Goal: Obtain resource: Download file/media

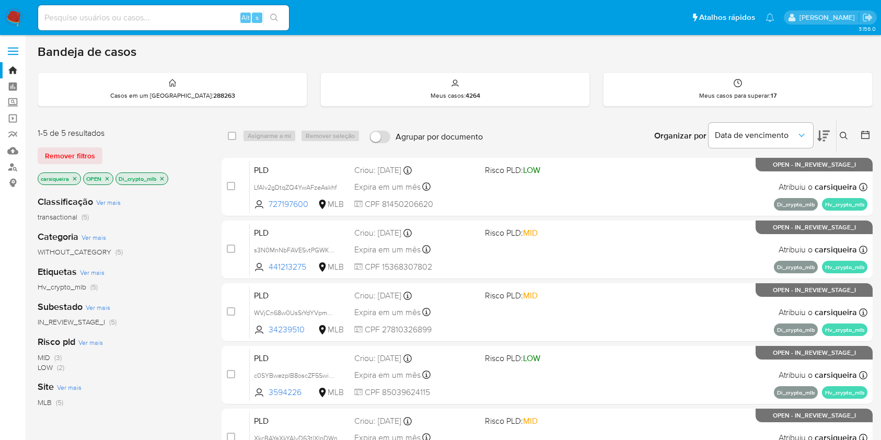
scroll to position [88, 0]
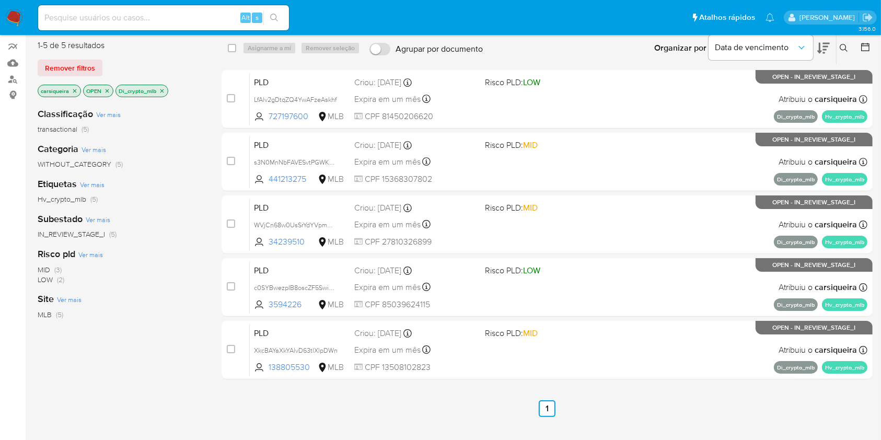
click at [162, 88] on icon "close-filter" at bounding box center [162, 91] width 6 height 6
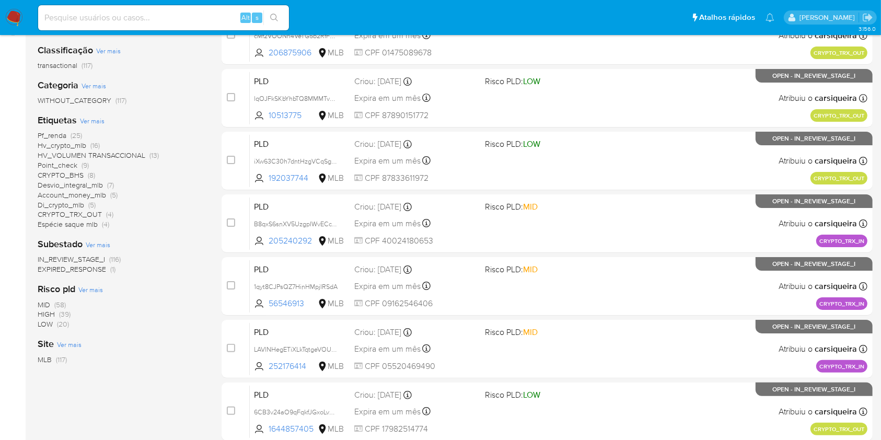
scroll to position [149, 0]
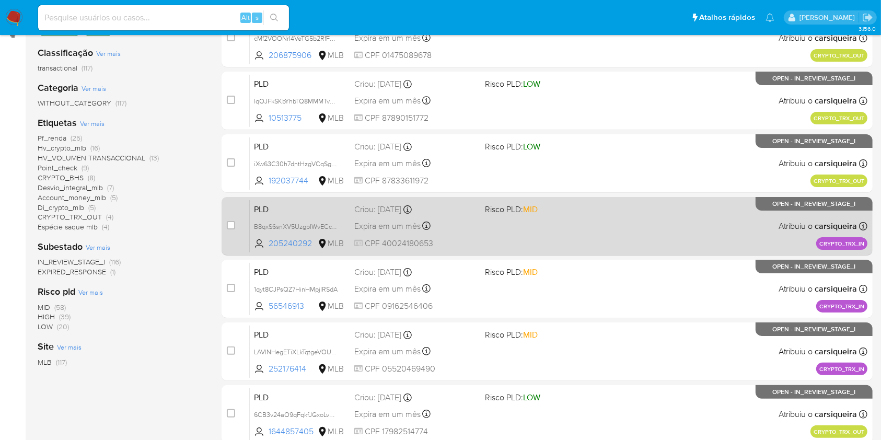
click at [693, 222] on div "PLD B8qxS6snXV5UzgpIWvECcTsr 205240292 MLB Risco PLD: MID Criou: [DATE] Criou: …" at bounding box center [558, 225] width 617 height 53
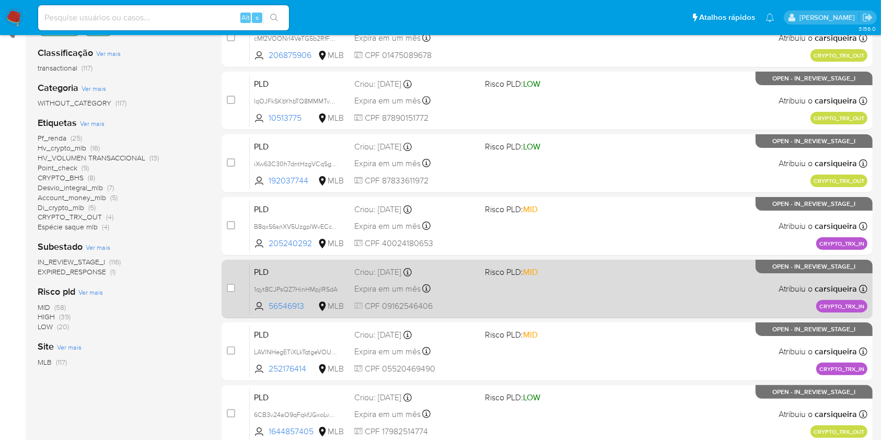
click at [602, 264] on span "Risco PLD: MID" at bounding box center [546, 271] width 122 height 14
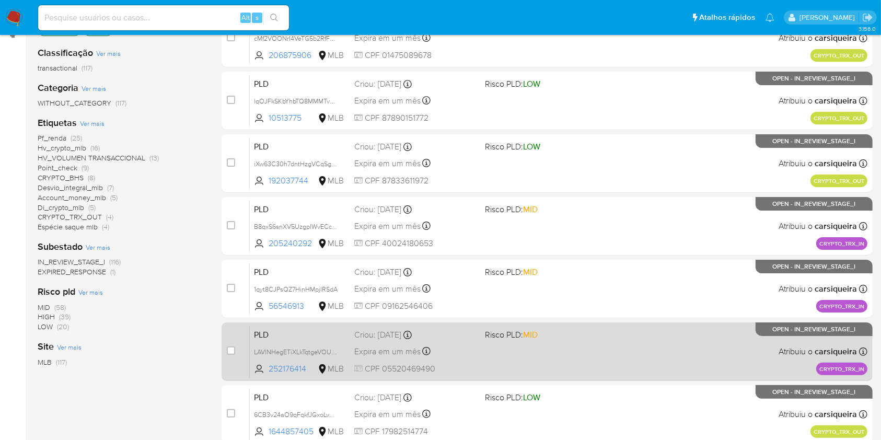
click at [603, 367] on div "PLD LAVlNHegETiXLkTqtgeVOUbh 252176414 MLB Risco PLD: MID Criou: [DATE] Criou: …" at bounding box center [558, 351] width 617 height 53
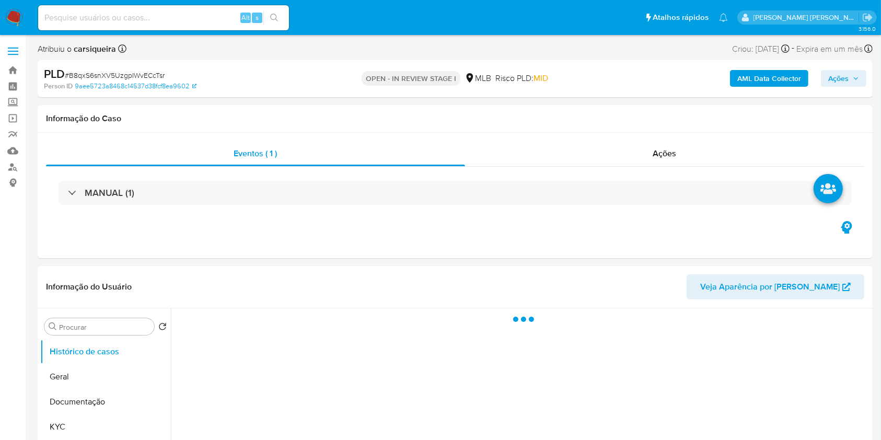
select select "10"
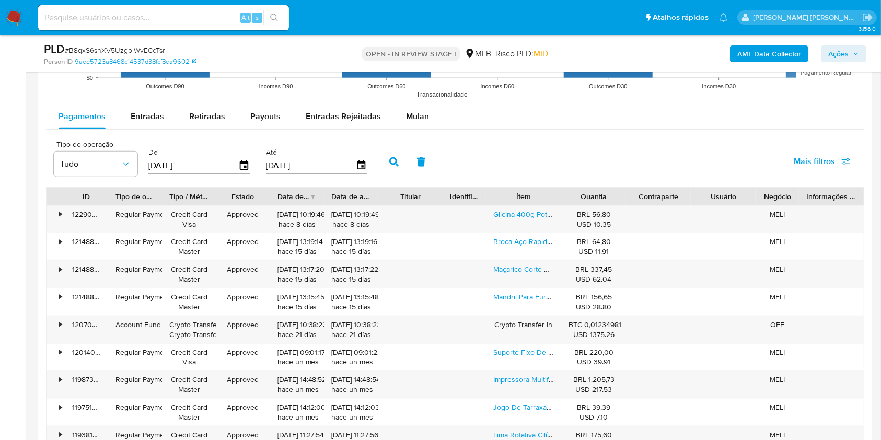
scroll to position [1136, 0]
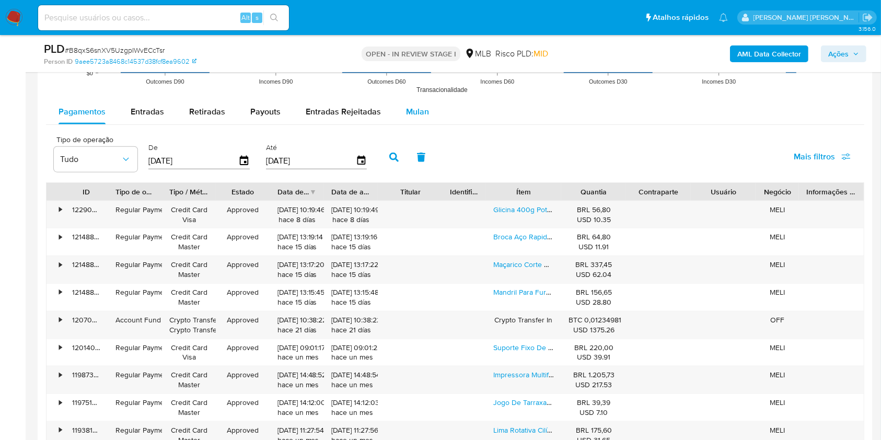
click at [419, 104] on div "Mulan" at bounding box center [417, 111] width 23 height 25
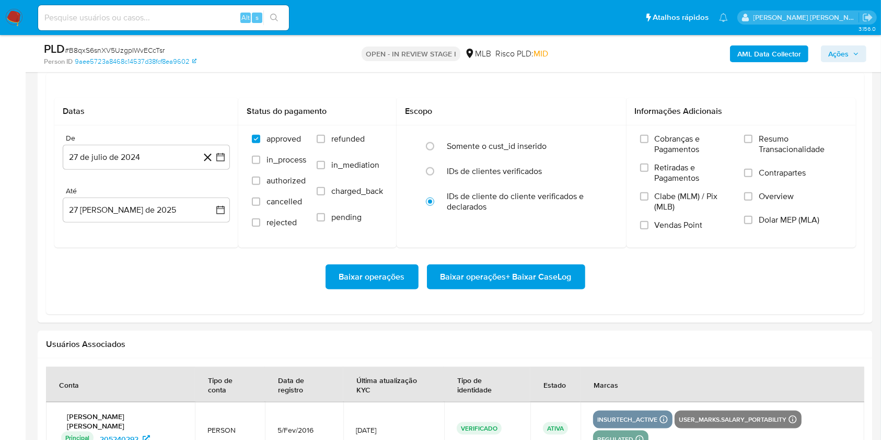
scroll to position [1206, 0]
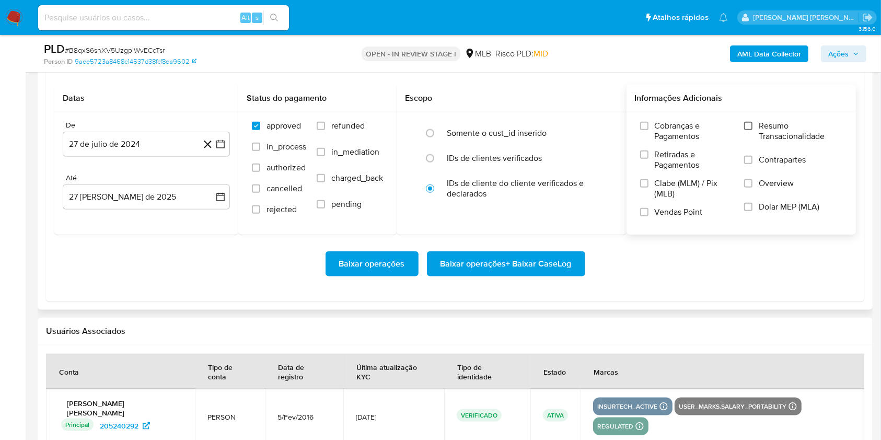
click at [752, 122] on input "Resumo Transacionalidade" at bounding box center [748, 126] width 8 height 8
click at [644, 213] on input "Vendas Point" at bounding box center [644, 212] width 8 height 8
click at [225, 150] on button "27 de julio de 2024" at bounding box center [146, 144] width 167 height 25
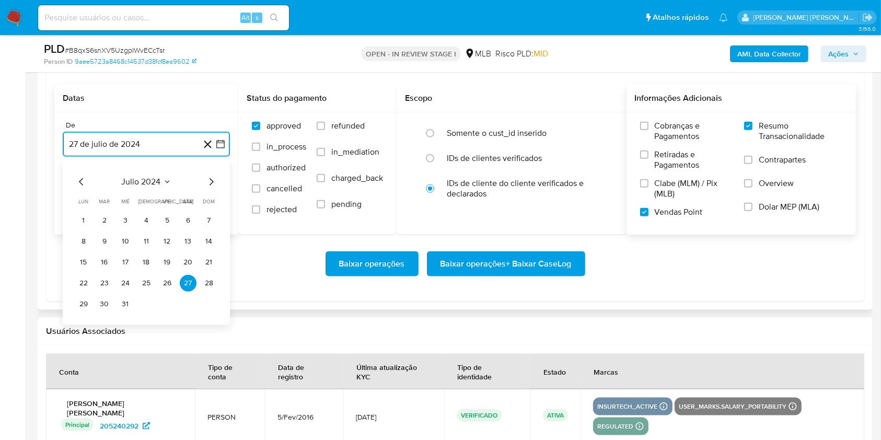
click at [213, 179] on icon "Mes siguiente" at bounding box center [211, 181] width 13 height 13
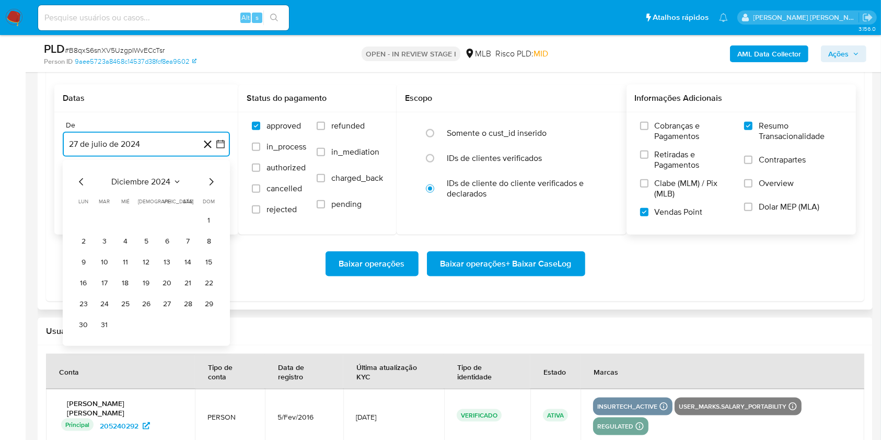
click at [213, 179] on icon "Mes siguiente" at bounding box center [211, 181] width 13 height 13
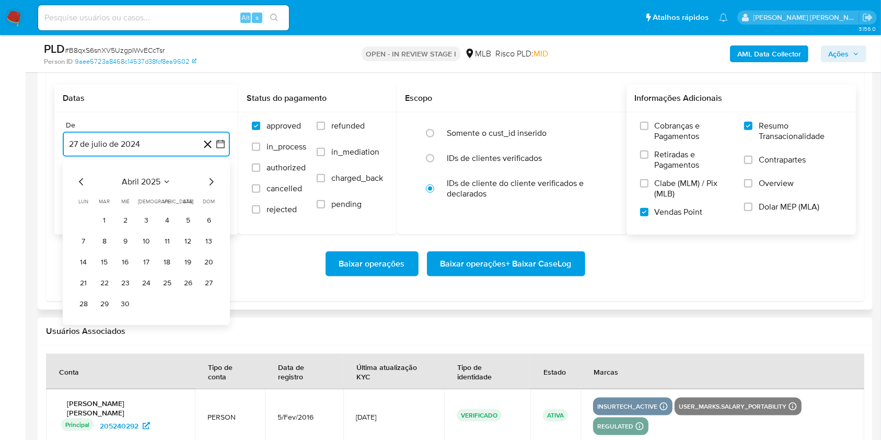
click at [213, 179] on icon "Mes siguiente" at bounding box center [211, 181] width 13 height 13
click at [102, 220] on button "1" at bounding box center [104, 220] width 17 height 17
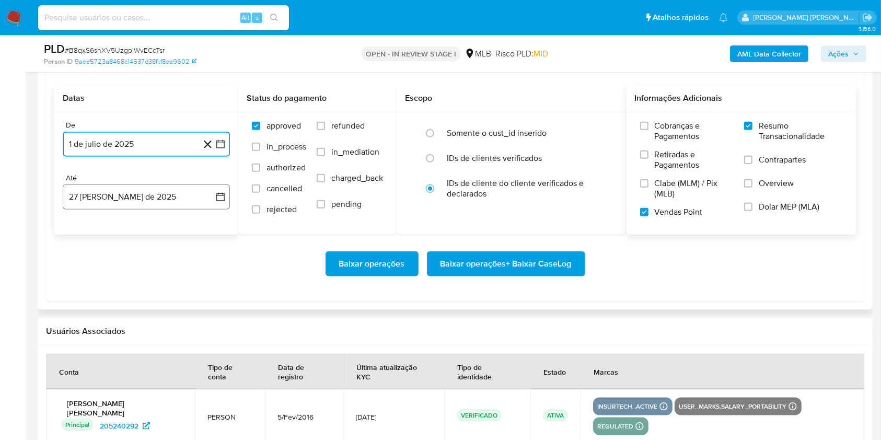
click at [118, 200] on button "27 de agosto de 2025" at bounding box center [146, 196] width 167 height 25
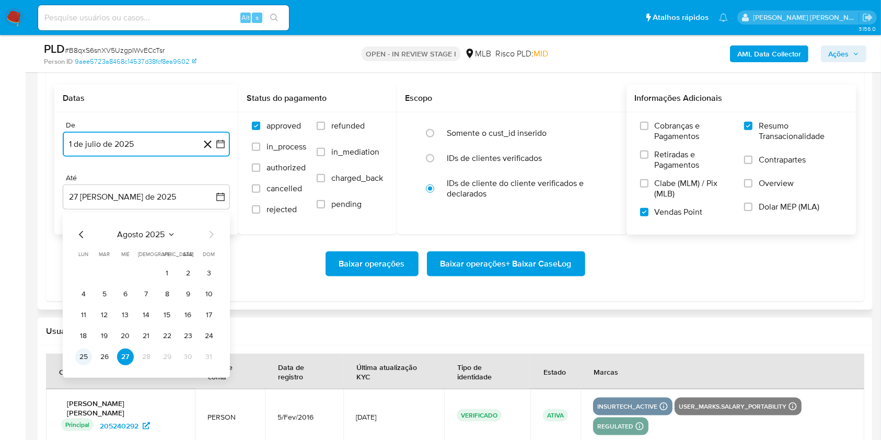
click at [77, 359] on button "25" at bounding box center [83, 356] width 17 height 17
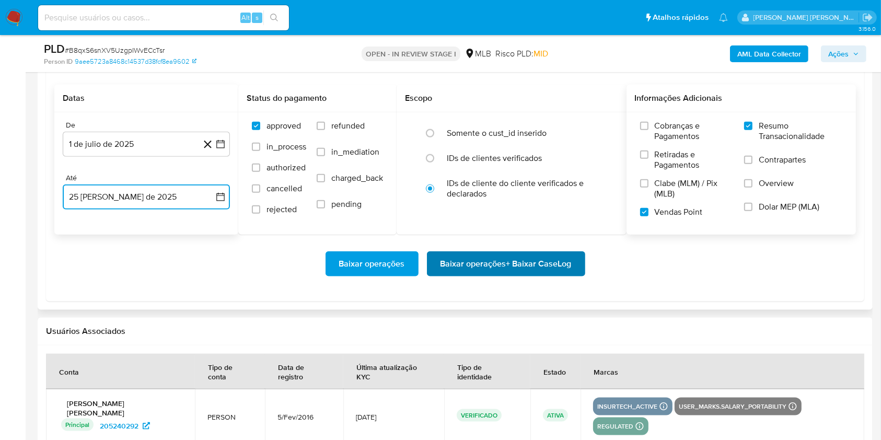
click at [521, 255] on span "Baixar operações + Baixar CaseLog" at bounding box center [505, 263] width 131 height 23
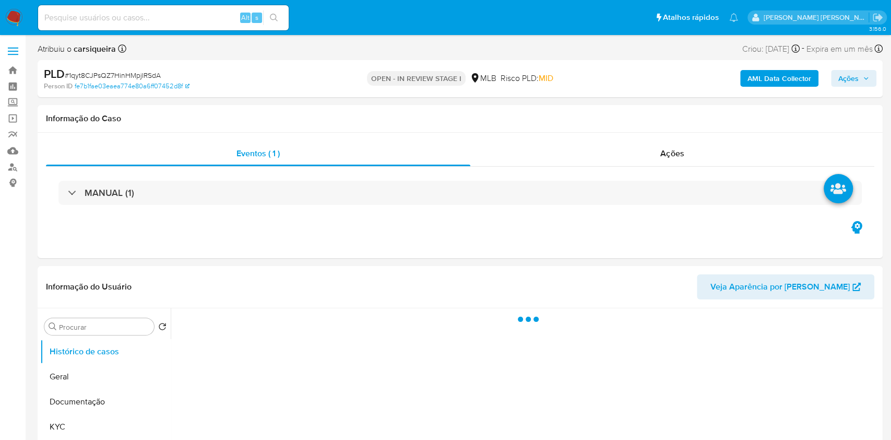
select select "10"
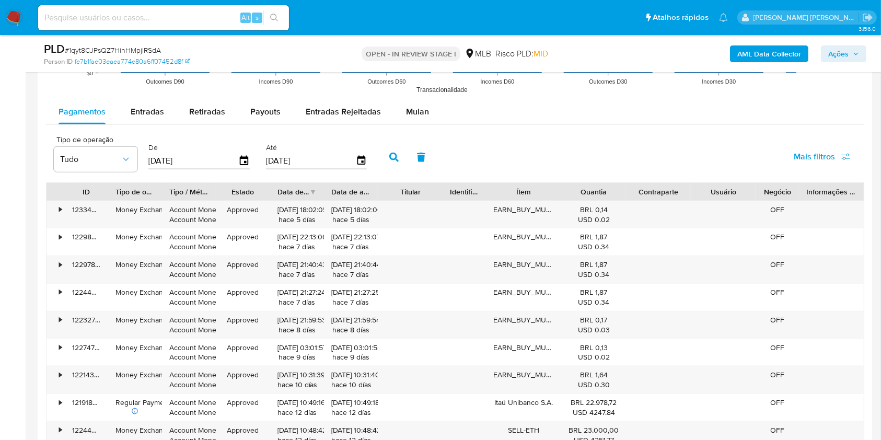
scroll to position [1126, 0]
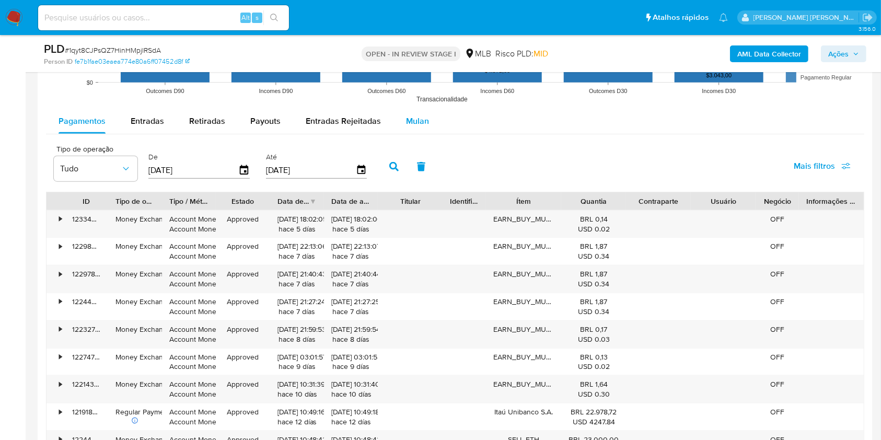
click at [422, 115] on span "Mulan" at bounding box center [417, 121] width 23 height 12
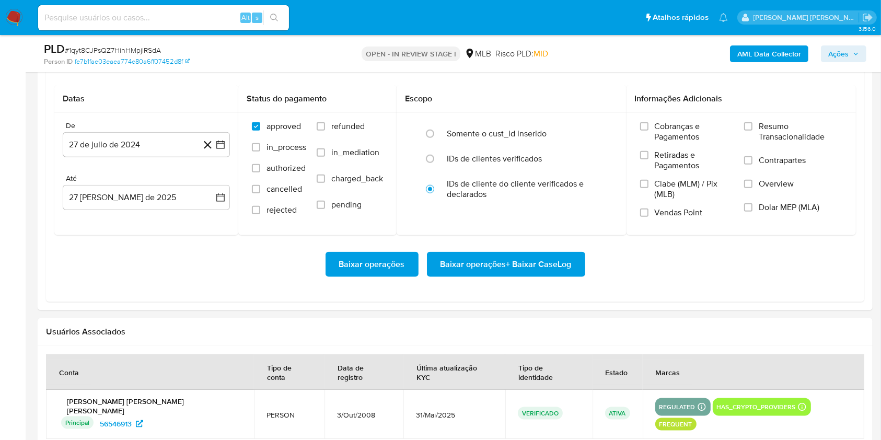
scroll to position [1208, 0]
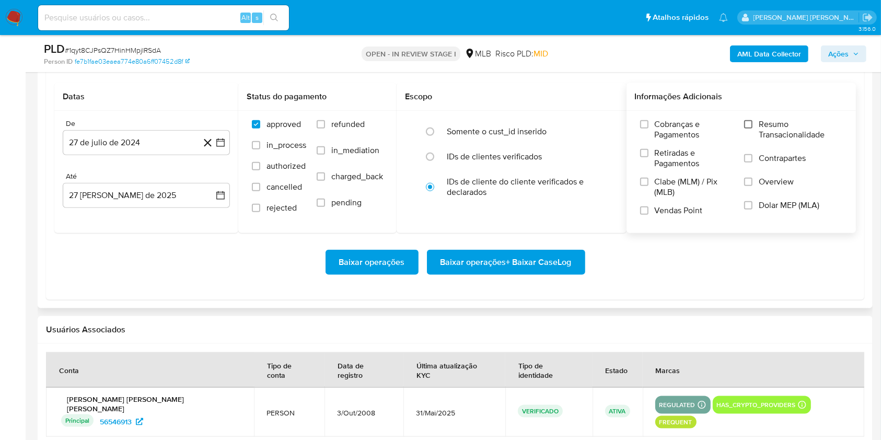
click at [747, 122] on input "Resumo Transacionalidade" at bounding box center [748, 124] width 8 height 8
click at [643, 206] on input "Vendas Point" at bounding box center [644, 210] width 8 height 8
click at [218, 140] on icon "button" at bounding box center [220, 142] width 8 height 8
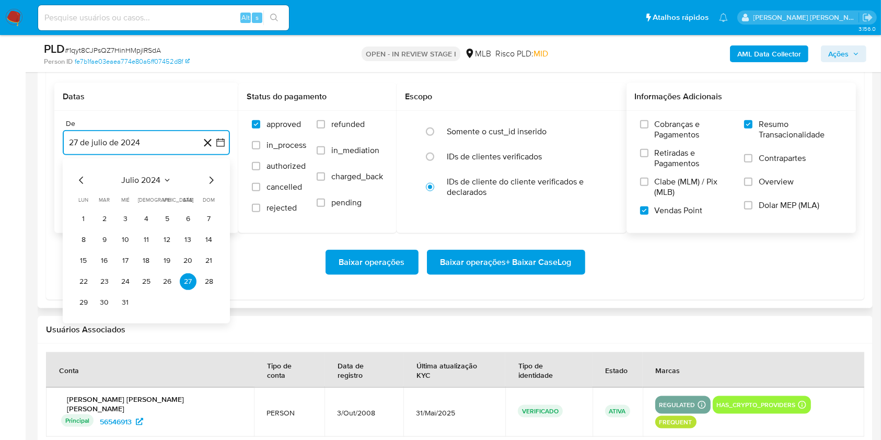
click at [208, 174] on icon "Mes siguiente" at bounding box center [211, 180] width 13 height 13
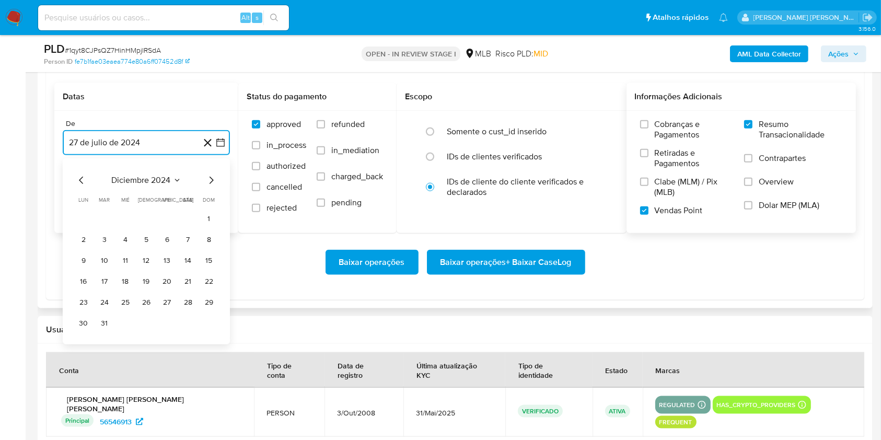
click at [208, 174] on icon "Mes siguiente" at bounding box center [211, 180] width 13 height 13
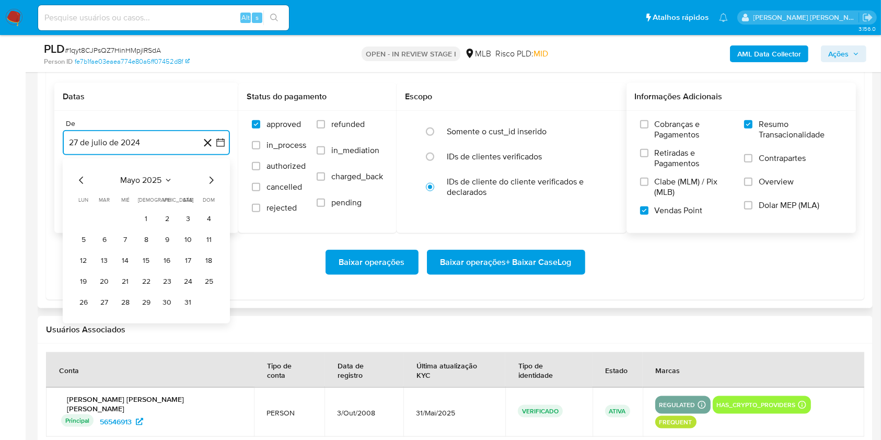
click at [208, 174] on icon "Mes siguiente" at bounding box center [211, 180] width 13 height 13
click at [100, 211] on button "1" at bounding box center [104, 218] width 17 height 17
click at [118, 194] on button "27 de agosto de 2025" at bounding box center [146, 195] width 167 height 25
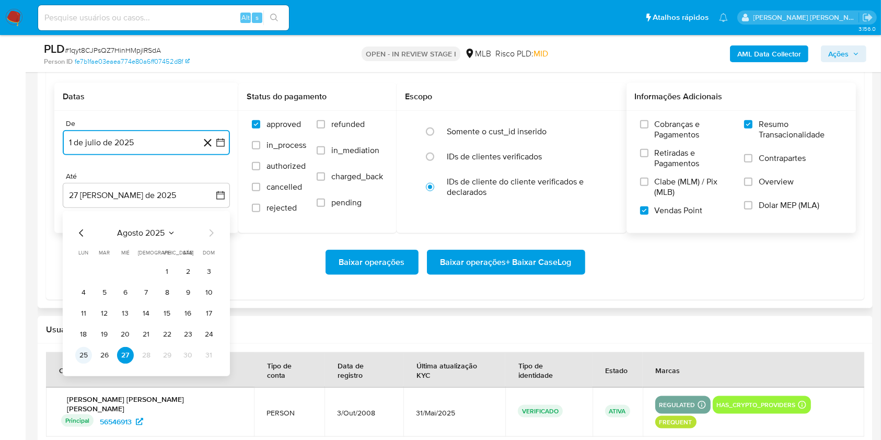
click at [85, 353] on button "25" at bounding box center [83, 355] width 17 height 17
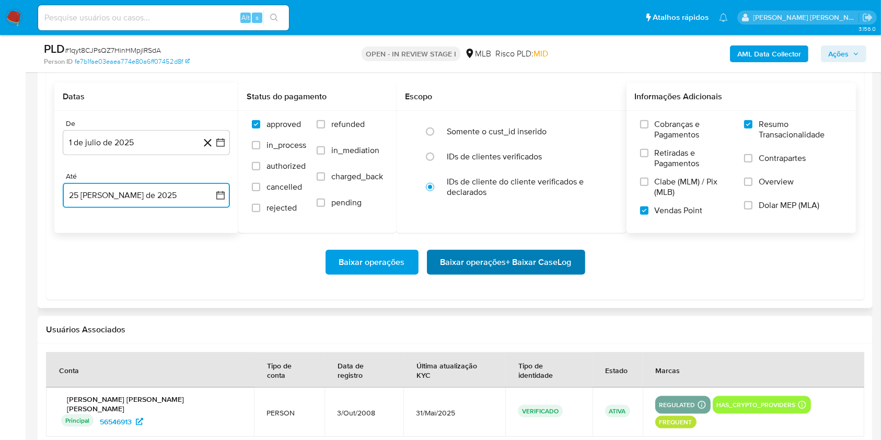
click at [504, 256] on span "Baixar operações + Baixar CaseLog" at bounding box center [505, 262] width 131 height 23
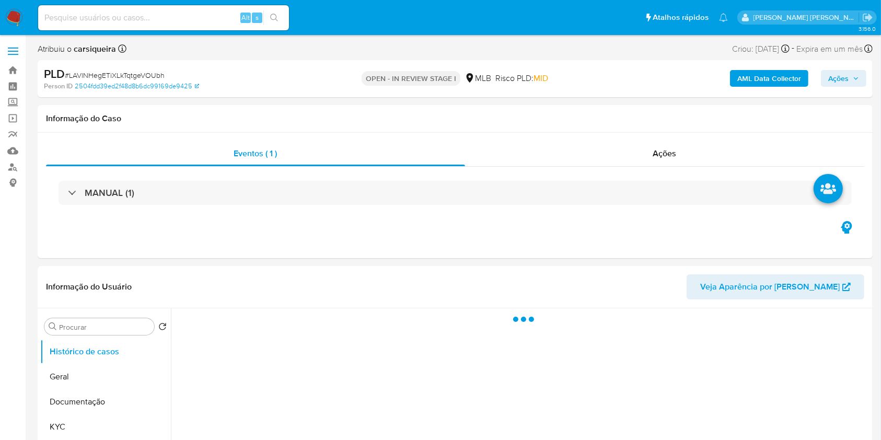
select select "10"
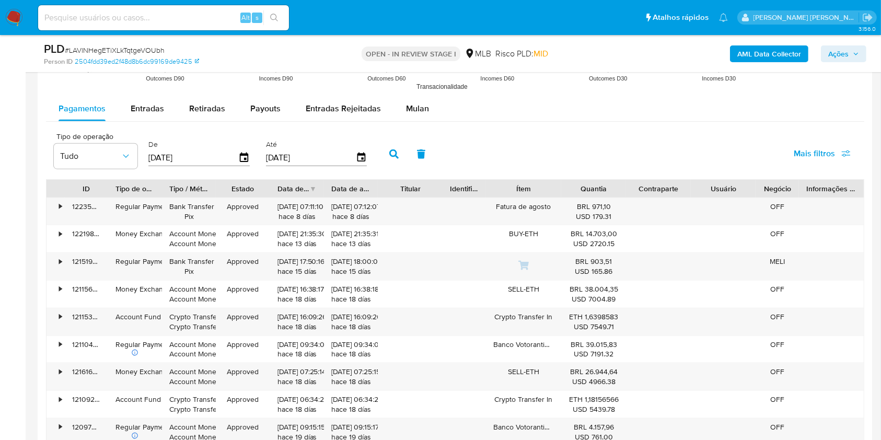
scroll to position [1160, 0]
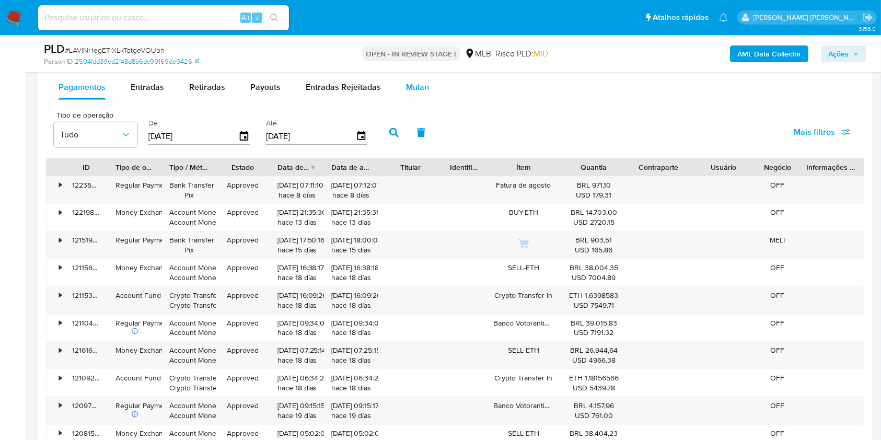
click at [406, 90] on span "Mulan" at bounding box center [417, 87] width 23 height 12
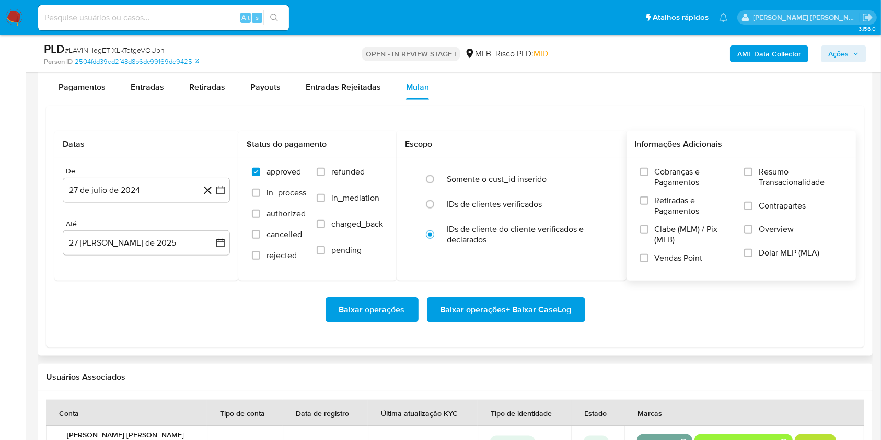
click at [744, 178] on div "Cobranças e Pagamentos Retiradas e Pagamentos Clabe (MLM) / Pix (MLB) Vendas Po…" at bounding box center [741, 219] width 213 height 104
click at [746, 172] on input "Resumo Transacionalidade" at bounding box center [748, 172] width 8 height 8
click at [650, 260] on label "Vendas Point" at bounding box center [686, 262] width 93 height 18
click at [648, 260] on input "Vendas Point" at bounding box center [644, 258] width 8 height 8
click at [224, 187] on icon "button" at bounding box center [220, 190] width 8 height 8
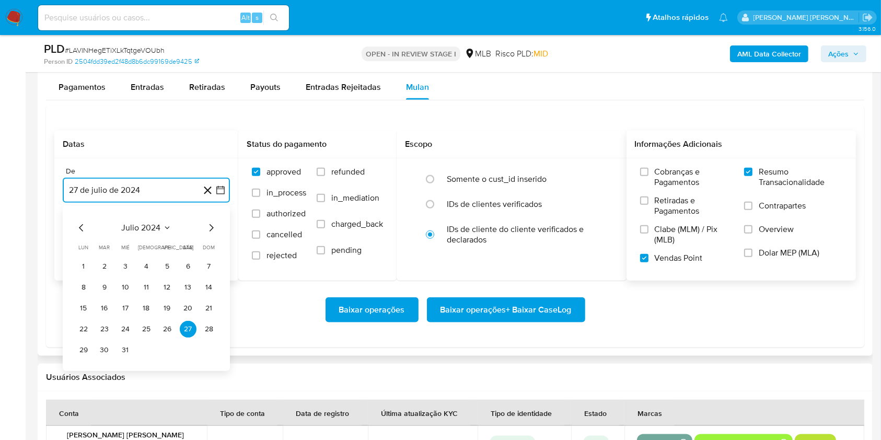
click at [213, 232] on icon "Mes siguiente" at bounding box center [211, 227] width 13 height 13
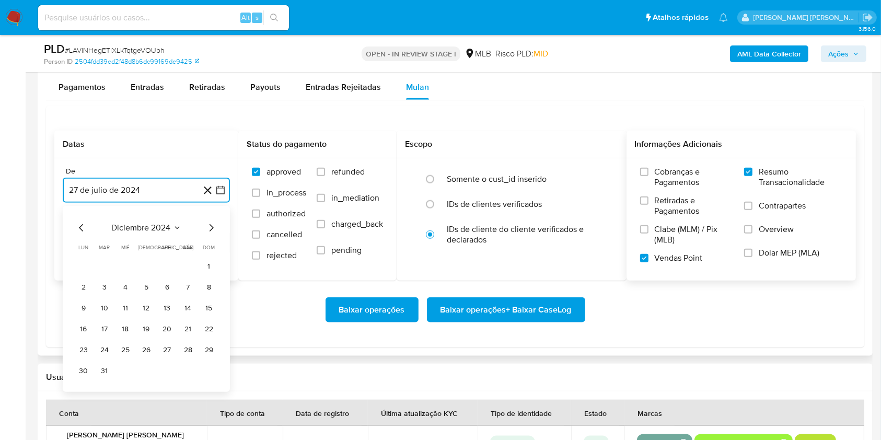
click at [213, 232] on icon "Mes siguiente" at bounding box center [211, 227] width 13 height 13
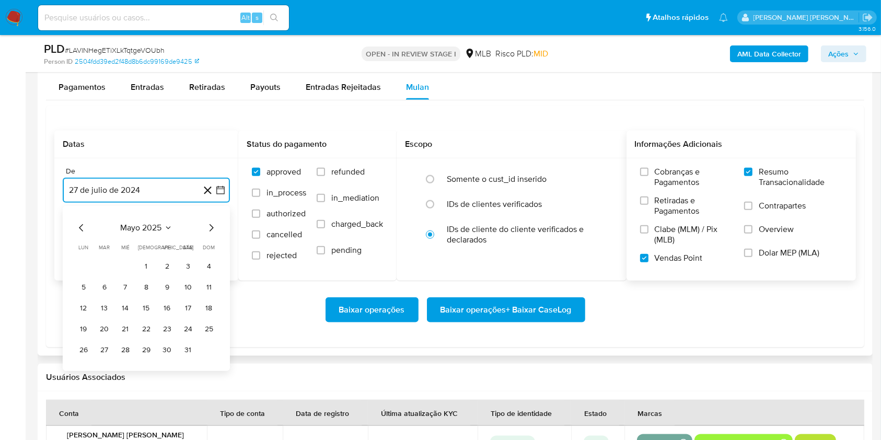
click at [213, 232] on icon "Mes siguiente" at bounding box center [211, 227] width 13 height 13
click at [99, 261] on button "1" at bounding box center [104, 266] width 17 height 17
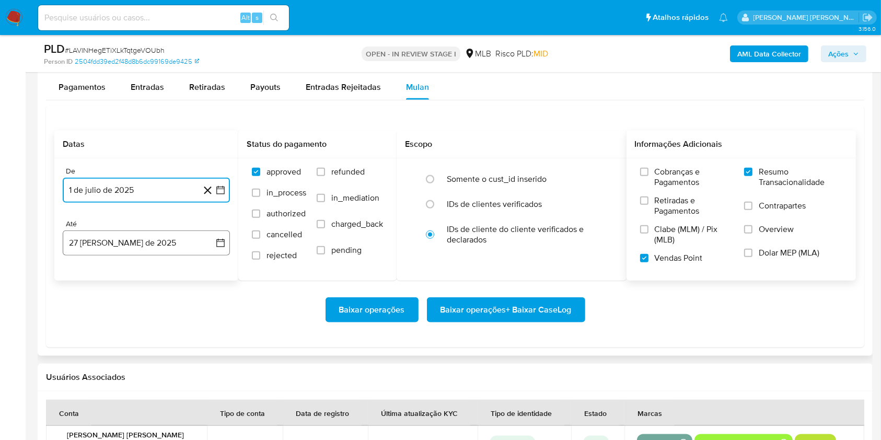
click at [128, 236] on button "27 de agosto de 2025" at bounding box center [146, 242] width 167 height 25
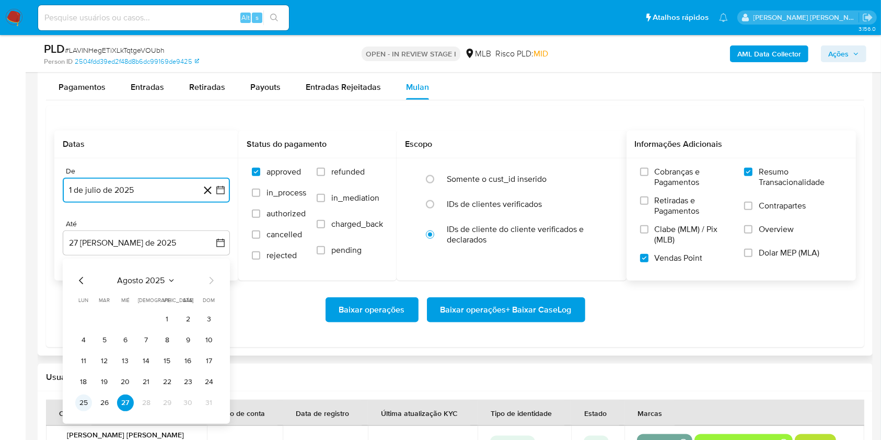
click at [79, 399] on button "25" at bounding box center [83, 402] width 17 height 17
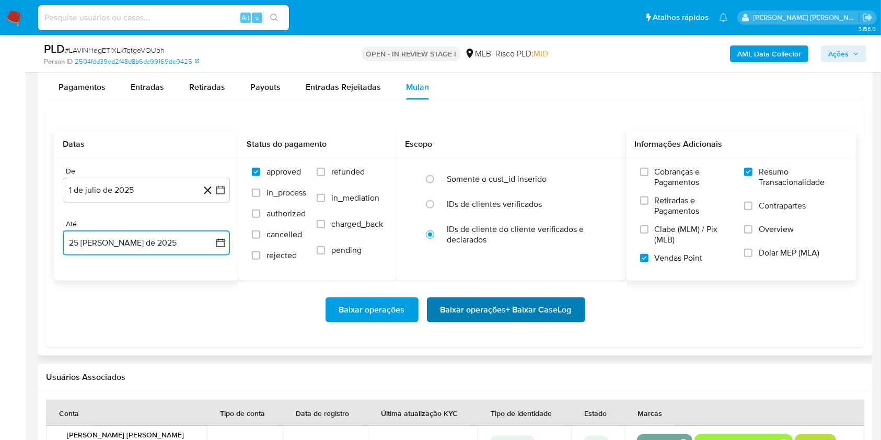
click at [547, 316] on span "Baixar operações + Baixar CaseLog" at bounding box center [505, 309] width 131 height 23
